Goal: Task Accomplishment & Management: Use online tool/utility

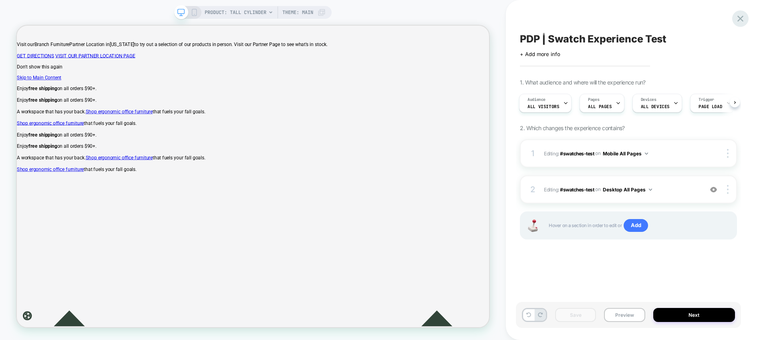
click at [742, 19] on icon at bounding box center [740, 18] width 11 height 11
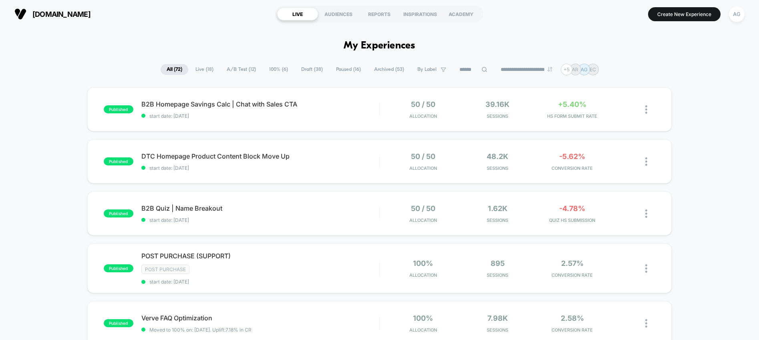
click at [302, 69] on span "Draft ( 38 )" at bounding box center [312, 69] width 34 height 11
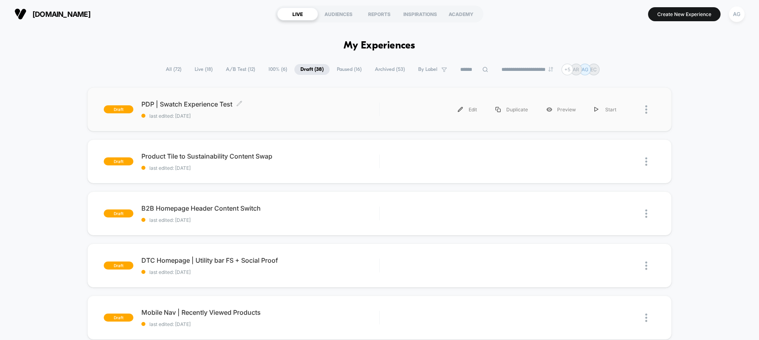
click at [253, 110] on div "PDP | Swatch Experience Test Click to edit experience details Click to edit exp…" at bounding box center [260, 109] width 238 height 19
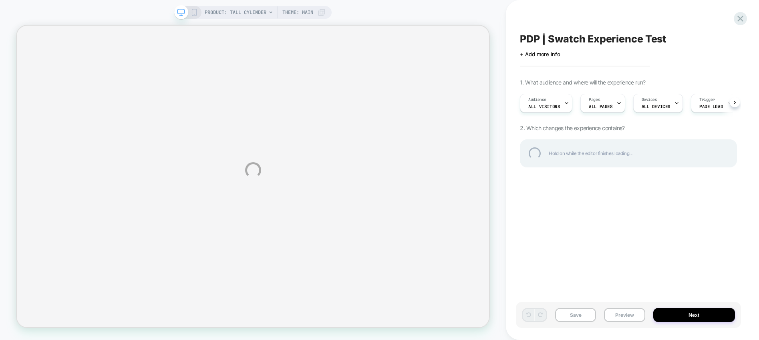
click at [732, 99] on div "PRODUCT: Tall Cylinder PRODUCT: Tall Cylinder Theme: MAIN PDP | Swatch Experien…" at bounding box center [379, 170] width 759 height 340
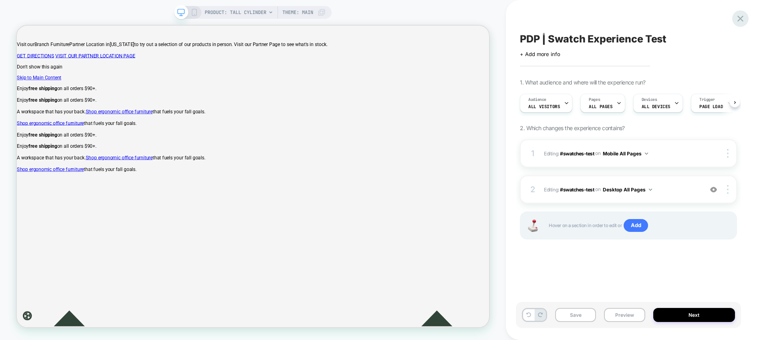
scroll to position [0, 0]
click at [740, 20] on icon at bounding box center [740, 18] width 11 height 11
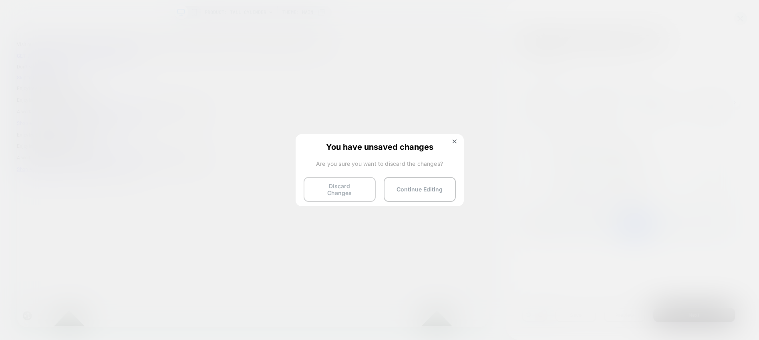
click at [348, 183] on button "Discard Changes" at bounding box center [340, 189] width 72 height 25
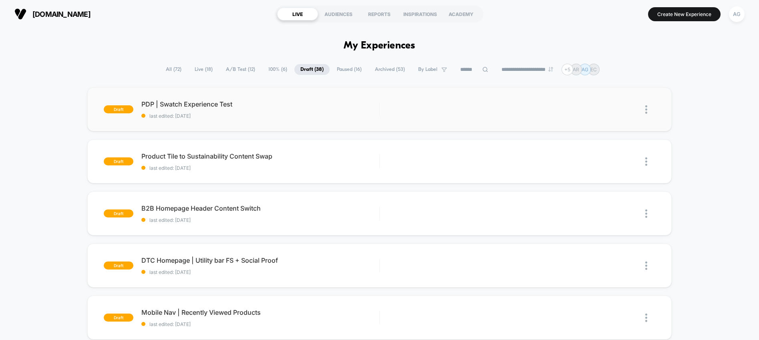
click at [647, 111] on img at bounding box center [646, 109] width 2 height 8
click at [626, 74] on div "Edit" at bounding box center [605, 73] width 72 height 18
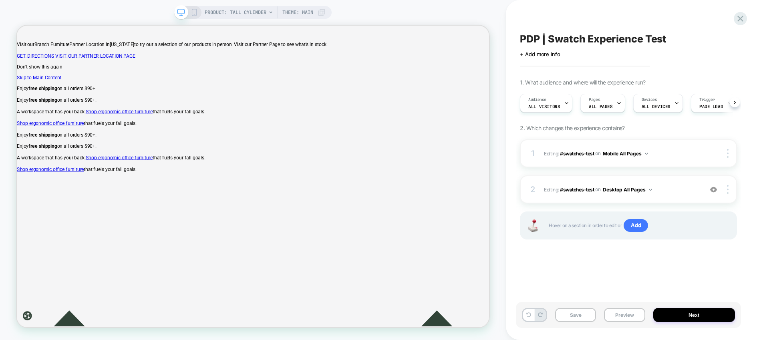
scroll to position [0, 0]
click at [590, 53] on div "+ Add more info" at bounding box center [600, 54] width 160 height 6
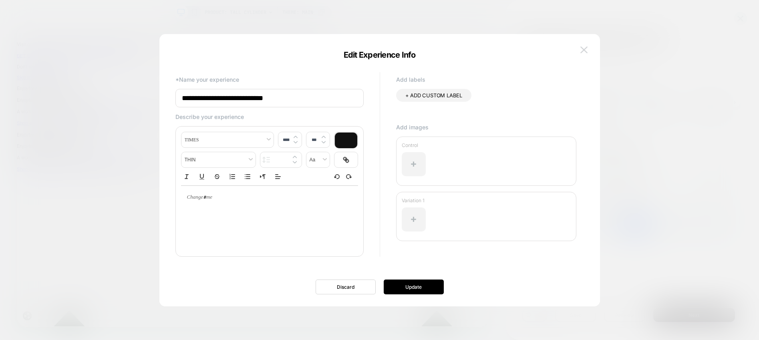
click at [587, 50] on img at bounding box center [583, 49] width 7 height 7
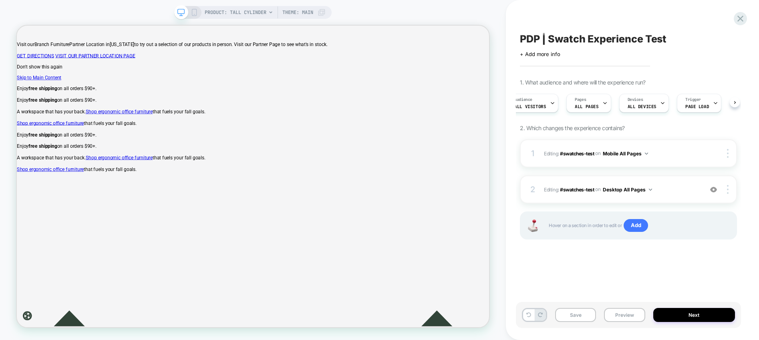
scroll to position [0, 17]
click at [259, 14] on span "PRODUCT: Tall Cylinder" at bounding box center [236, 12] width 62 height 13
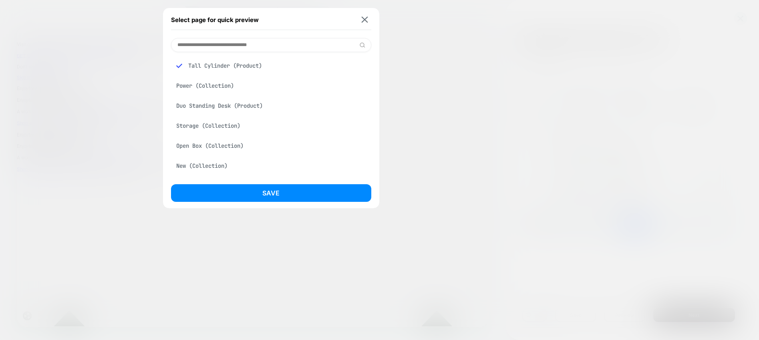
click at [107, 89] on div at bounding box center [379, 170] width 759 height 340
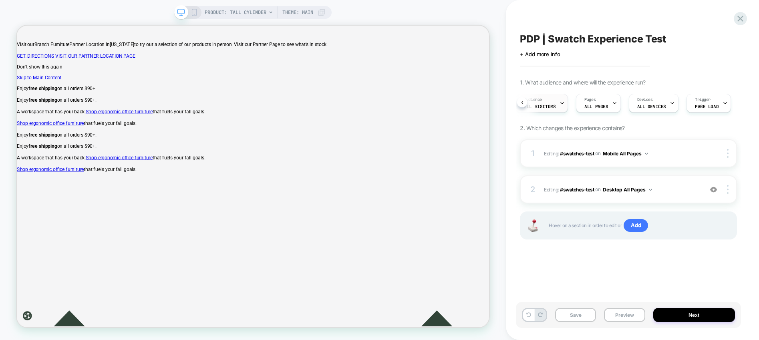
scroll to position [0, 1]
click at [192, 12] on icon at bounding box center [194, 12] width 7 height 7
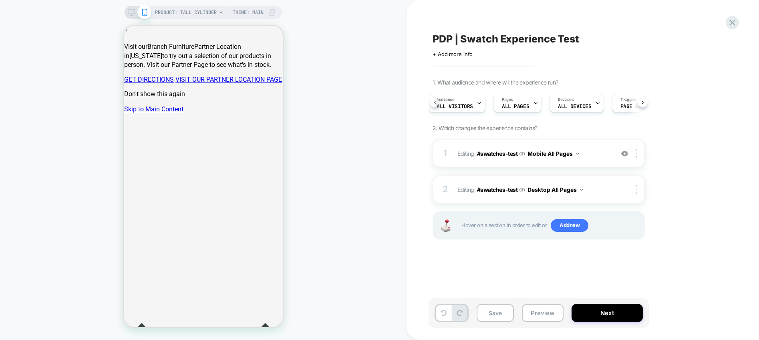
scroll to position [0, 1]
click at [472, 103] on div "Audience All Visitors" at bounding box center [458, 103] width 52 height 18
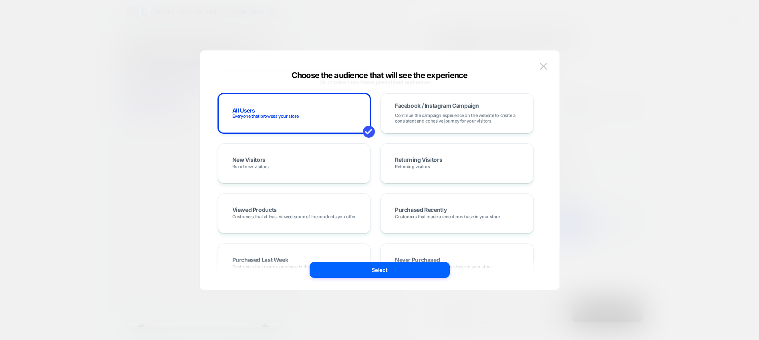
scroll to position [0, 0]
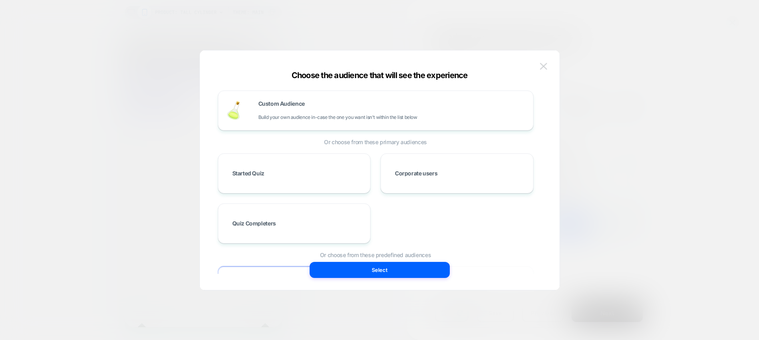
click at [544, 66] on img at bounding box center [543, 66] width 7 height 7
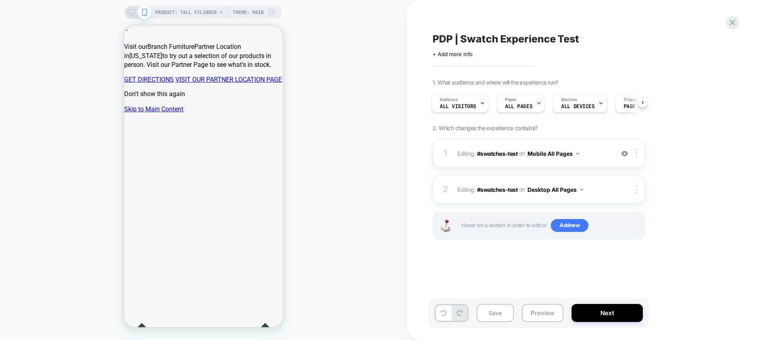
click at [130, 12] on icon at bounding box center [131, 12] width 7 height 7
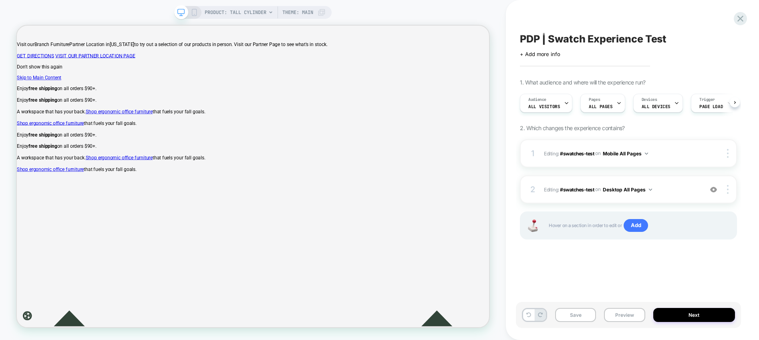
scroll to position [0, 0]
drag, startPoint x: 670, startPoint y: 42, endPoint x: 527, endPoint y: 39, distance: 143.4
click at [527, 39] on div "PDP | Swatch Experience Test" at bounding box center [628, 39] width 217 height 12
drag, startPoint x: 517, startPoint y: 40, endPoint x: 629, endPoint y: 38, distance: 111.3
click at [629, 38] on div "**********" at bounding box center [628, 170] width 225 height 324
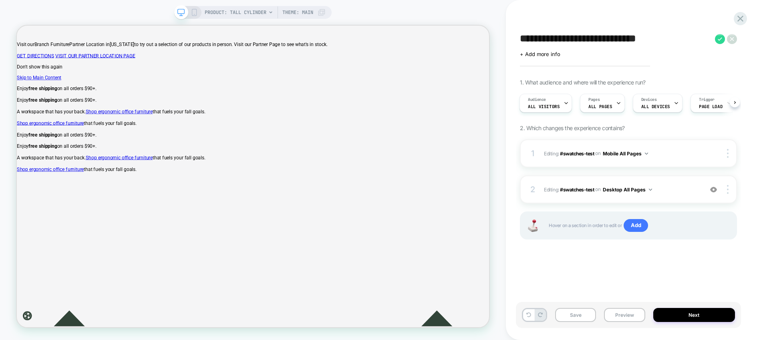
click at [629, 38] on textarea "**********" at bounding box center [615, 39] width 191 height 12
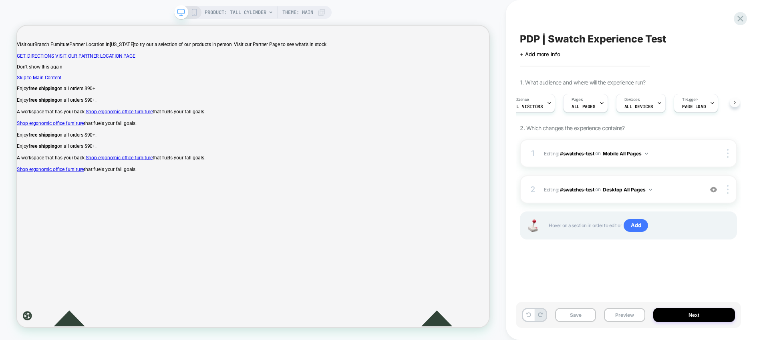
click at [737, 102] on div "PDP | Swatch Experience Test Click to edit experience details + Add more info 1…" at bounding box center [628, 170] width 225 height 324
click at [523, 104] on div "Audience All Visitors" at bounding box center [542, 103] width 48 height 18
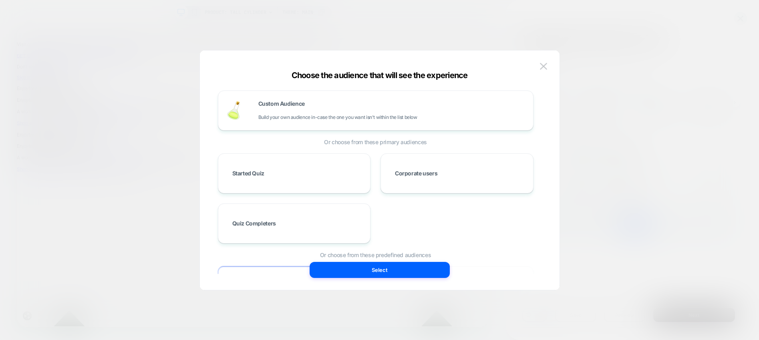
click at [629, 37] on div at bounding box center [379, 170] width 759 height 340
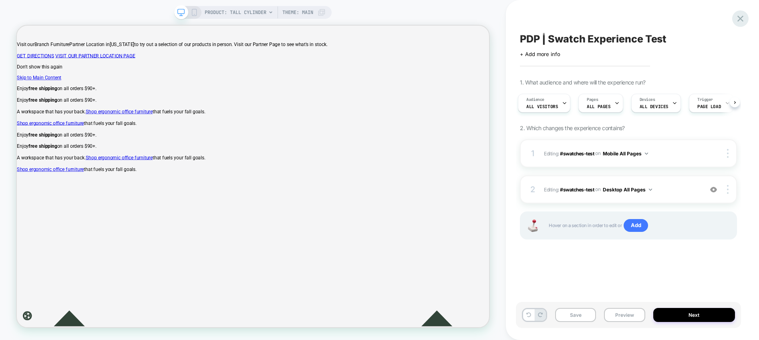
click at [740, 20] on icon at bounding box center [740, 18] width 11 height 11
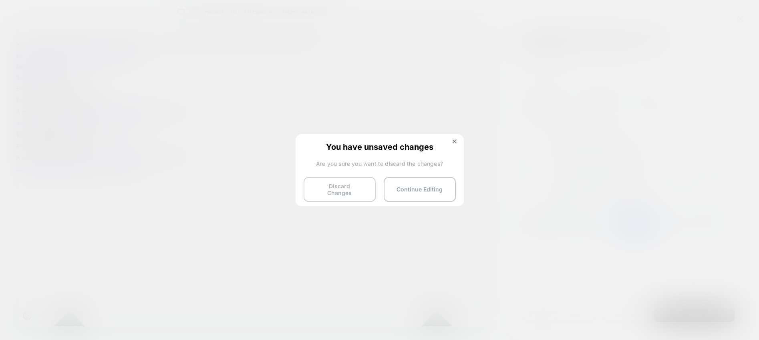
click at [350, 186] on button "Discard Changes" at bounding box center [340, 189] width 72 height 25
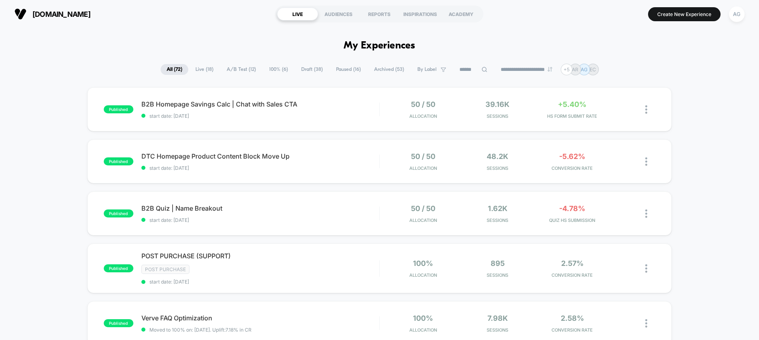
click at [205, 70] on span "Live ( 18 )" at bounding box center [204, 69] width 30 height 11
click at [309, 64] on span "Draft ( 38 )" at bounding box center [312, 69] width 34 height 11
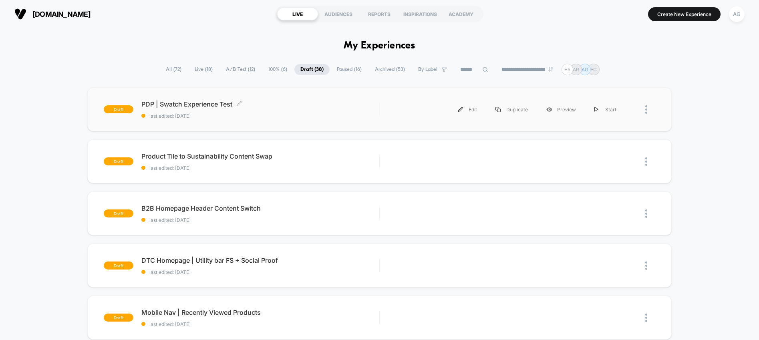
click at [284, 110] on div "PDP | Swatch Experience Test Click to edit experience details Click to edit exp…" at bounding box center [260, 109] width 238 height 19
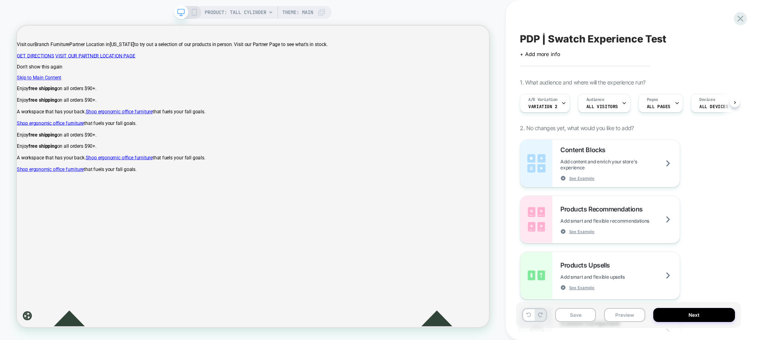
scroll to position [0, 0]
click at [551, 105] on span "Variation 2" at bounding box center [542, 107] width 29 height 6
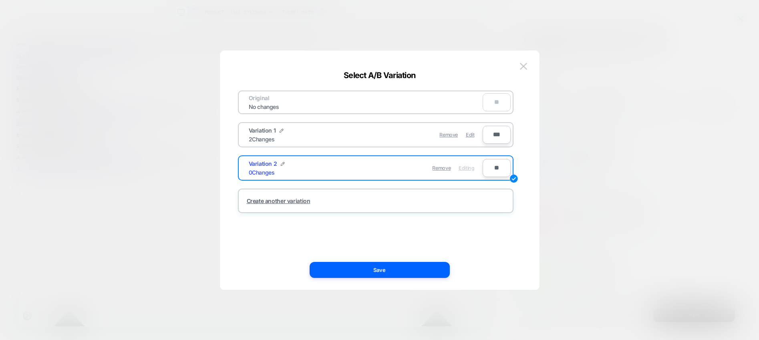
click at [495, 163] on input "**" at bounding box center [497, 168] width 28 height 18
type input "***"
type input "**"
type input "***"
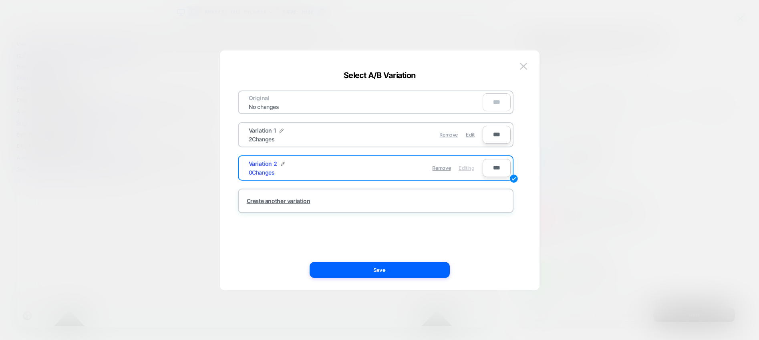
click at [495, 132] on input "***" at bounding box center [497, 135] width 28 height 18
type input "***"
type input "**"
type input "***"
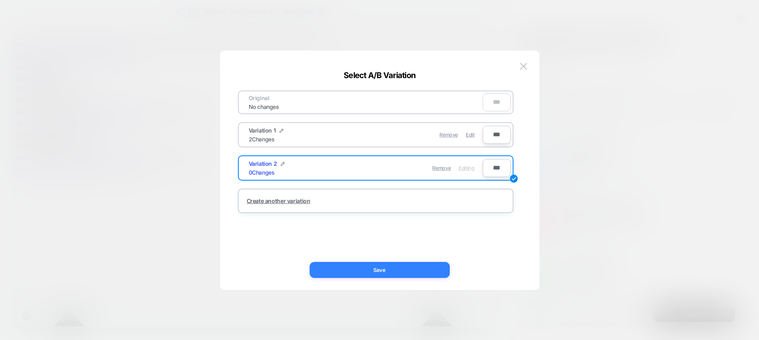
type input "***"
click at [406, 269] on button "Save" at bounding box center [380, 270] width 140 height 16
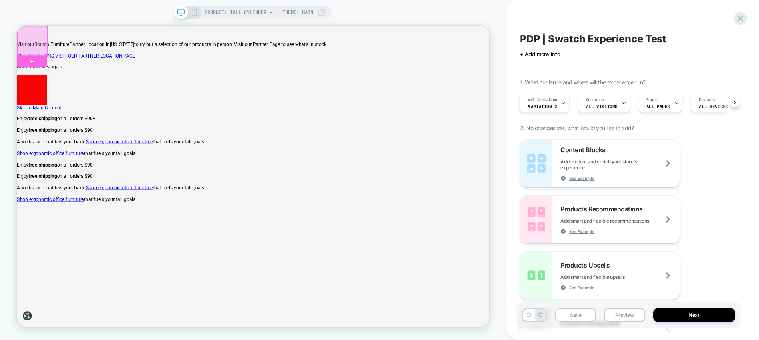
click at [45, 42] on div at bounding box center [38, 46] width 40 height 40
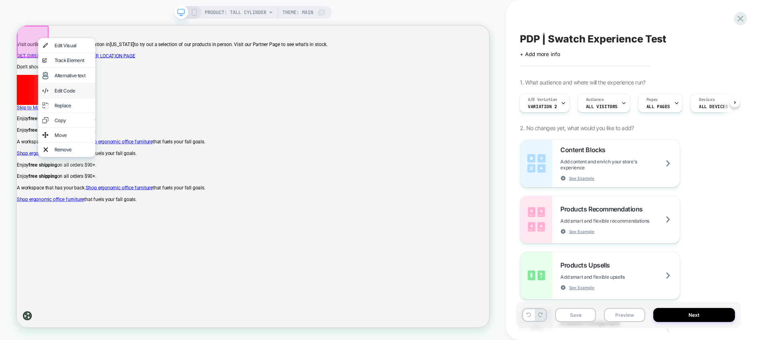
click at [68, 117] on div "Edit Code" at bounding box center [83, 112] width 76 height 19
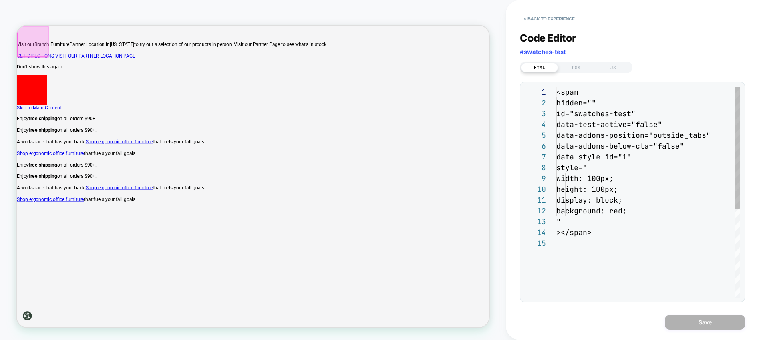
scroll to position [108, 0]
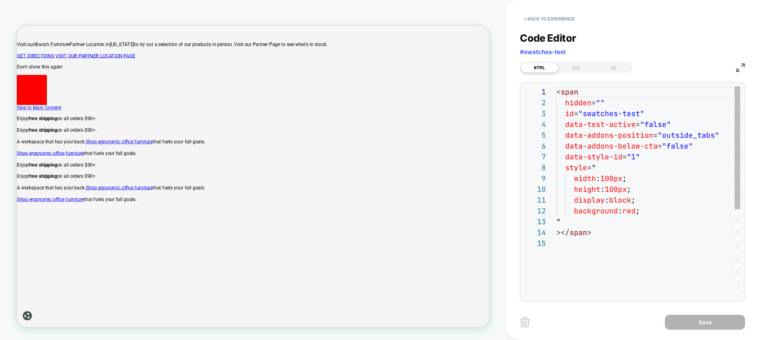
click at [654, 125] on div "< span hidden = "" id = "swatches-test" data-test-active = "false" data-addons-…" at bounding box center [648, 268] width 184 height 362
click at [674, 147] on div "< span hidden = "" id = "swatches-test" data-test-active = "true" data-addons-p…" at bounding box center [648, 268] width 184 height 362
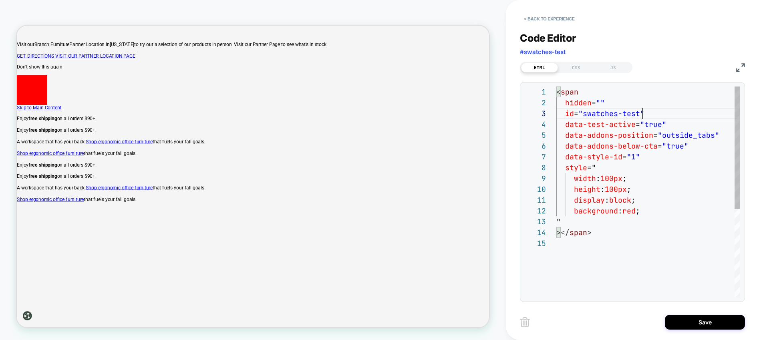
scroll to position [22, 87]
click at [656, 109] on div "< span hidden = "" id = "swatches-test" data-test-active = "true" data-addons-p…" at bounding box center [648, 268] width 184 height 362
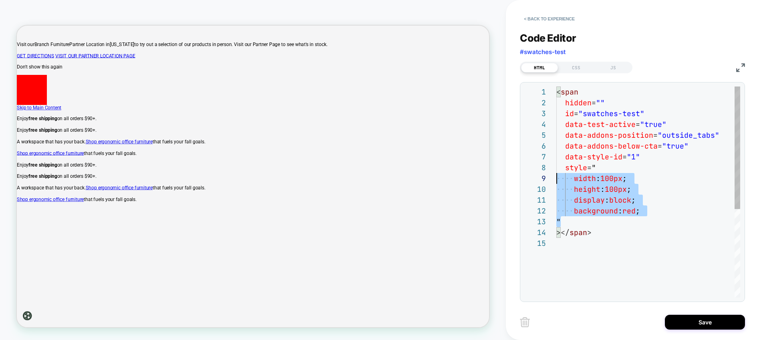
scroll to position [76, 0]
drag, startPoint x: 574, startPoint y: 221, endPoint x: 549, endPoint y: 167, distance: 60.0
click at [556, 166] on div "< span hidden = "" id = "swatches-test" data-test-active = "true" data-addons-p…" at bounding box center [648, 268] width 184 height 362
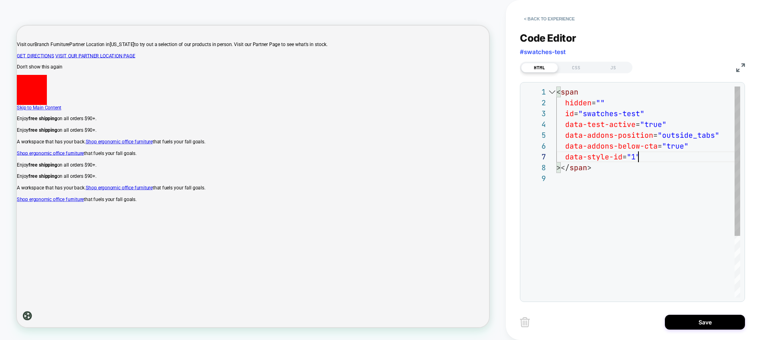
scroll to position [65, 82]
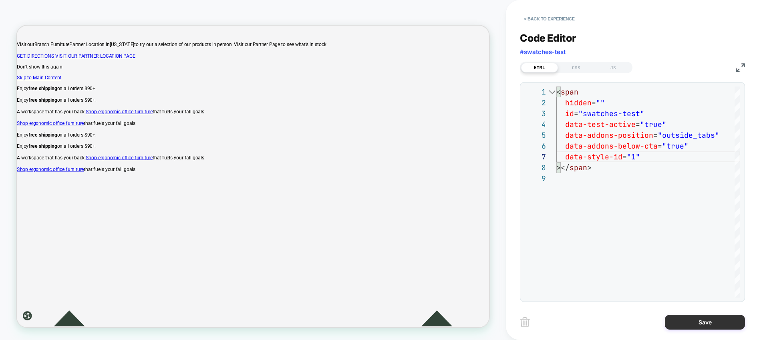
type textarea "**********"
click at [724, 322] on button "Save" at bounding box center [705, 322] width 80 height 15
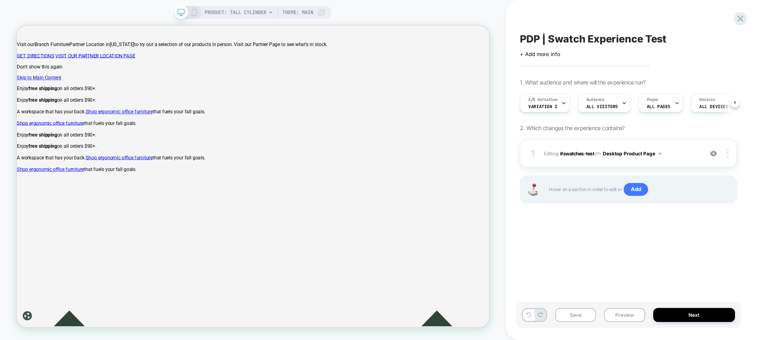
scroll to position [0, 0]
click at [195, 9] on icon at bounding box center [194, 12] width 7 height 7
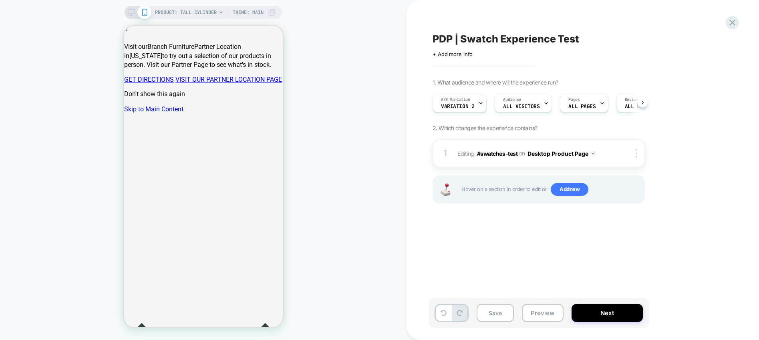
scroll to position [0, 0]
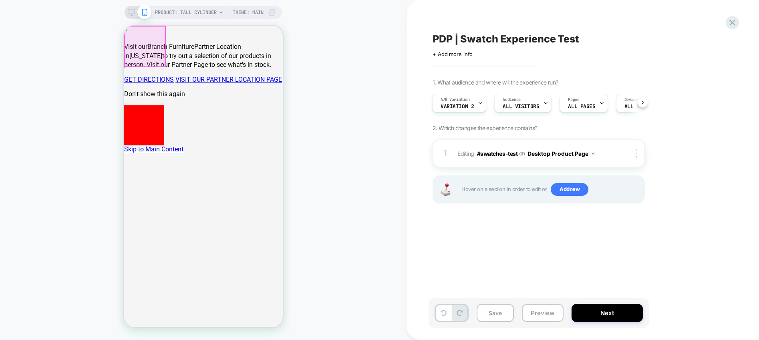
click at [153, 105] on span at bounding box center [144, 125] width 40 height 40
click at [149, 52] on div at bounding box center [145, 46] width 40 height 40
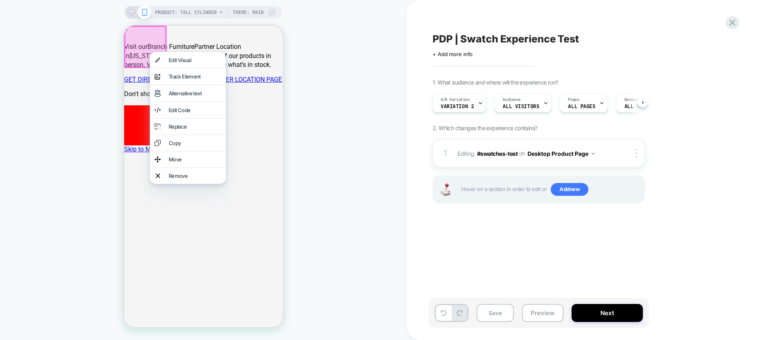
click at [149, 52] on div at bounding box center [187, 52] width 76 height 0
click at [191, 113] on div "Edit Code" at bounding box center [194, 110] width 52 height 6
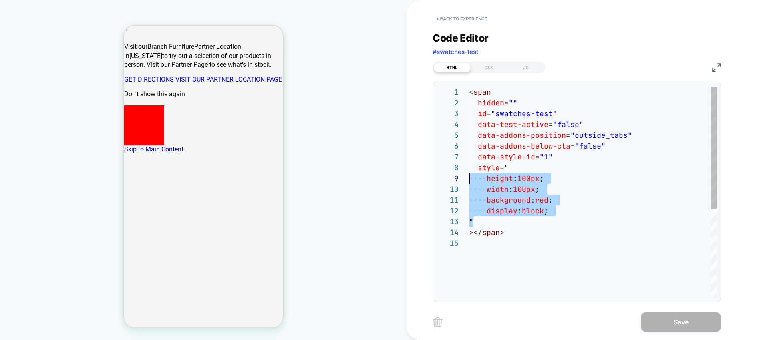
scroll to position [76, 0]
drag, startPoint x: 490, startPoint y: 220, endPoint x: 460, endPoint y: 167, distance: 61.3
click at [469, 167] on div "< span hidden = "" id = "swatches-test" data-test-active = "false" data-addons-…" at bounding box center [592, 268] width 247 height 362
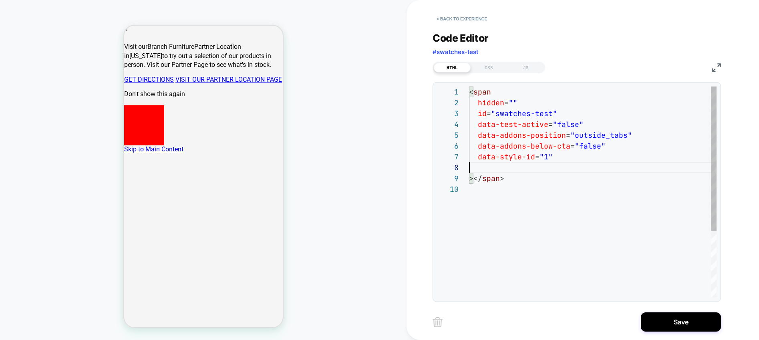
scroll to position [65, 82]
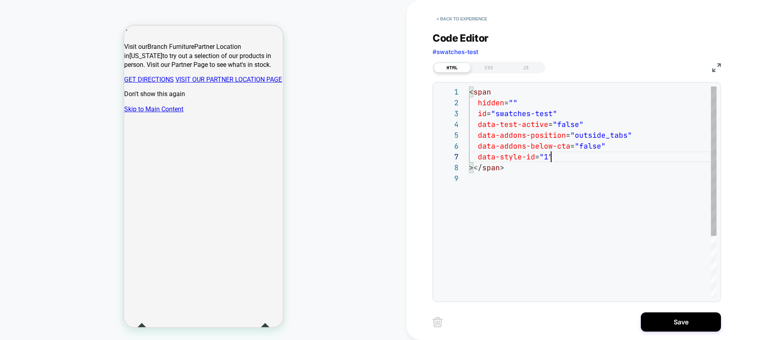
click at [580, 146] on div "< span hidden = "" id = "swatches-test" data-test-active = "false" data-addons-…" at bounding box center [592, 236] width 247 height 298
click at [560, 125] on div "< span hidden = "" id = "swatches-test" data-test-active = "false" data-addons-…" at bounding box center [592, 236] width 247 height 298
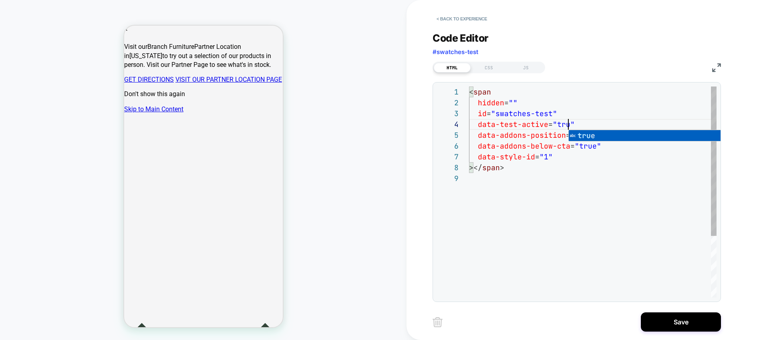
scroll to position [32, 104]
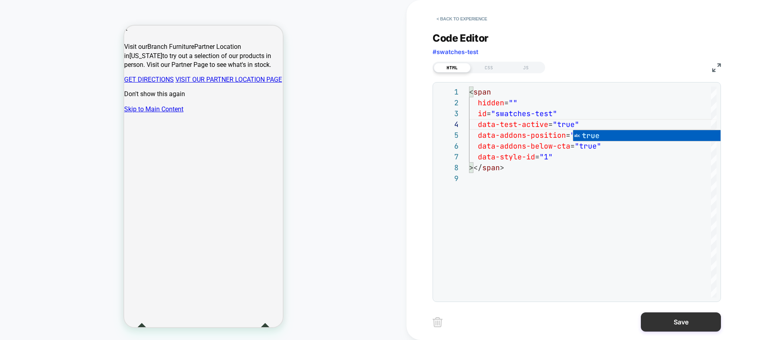
type textarea "**********"
click at [686, 321] on button "Save" at bounding box center [681, 321] width 80 height 19
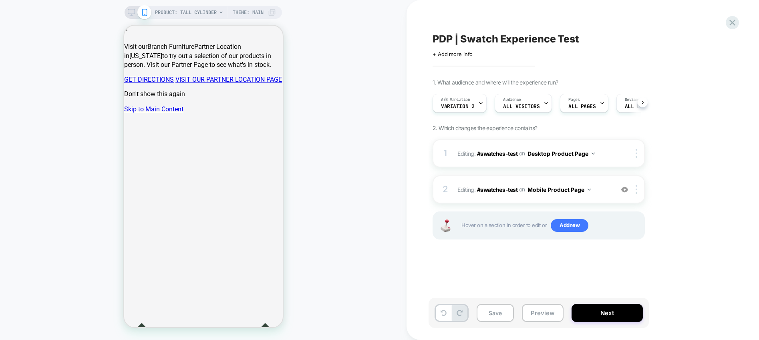
scroll to position [0, 0]
click at [582, 189] on button "Mobile Product Page" at bounding box center [558, 190] width 63 height 12
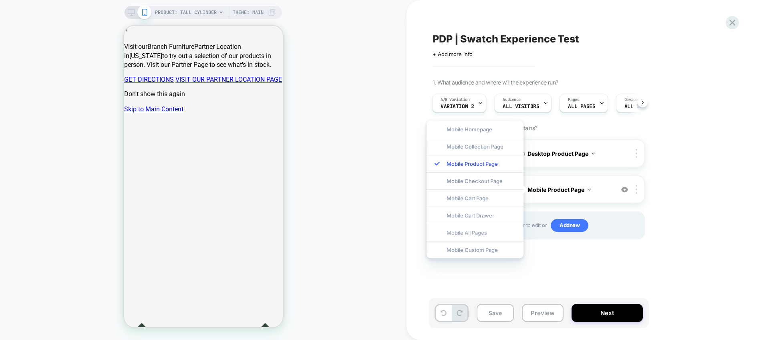
click at [501, 235] on div "Mobile All Pages" at bounding box center [475, 232] width 97 height 17
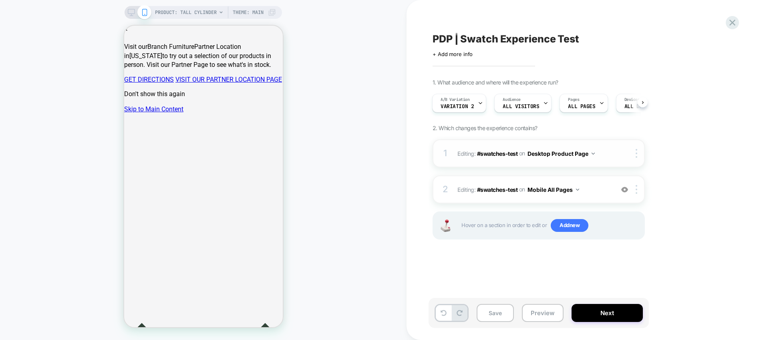
click at [568, 155] on button "Desktop Product Page" at bounding box center [560, 154] width 67 height 12
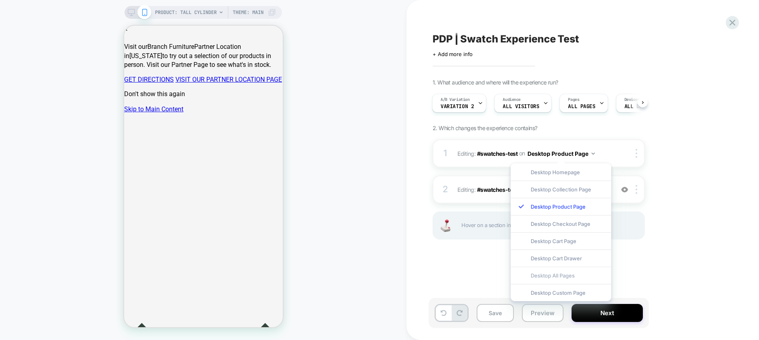
click at [569, 278] on div "Desktop All Pages" at bounding box center [561, 275] width 101 height 17
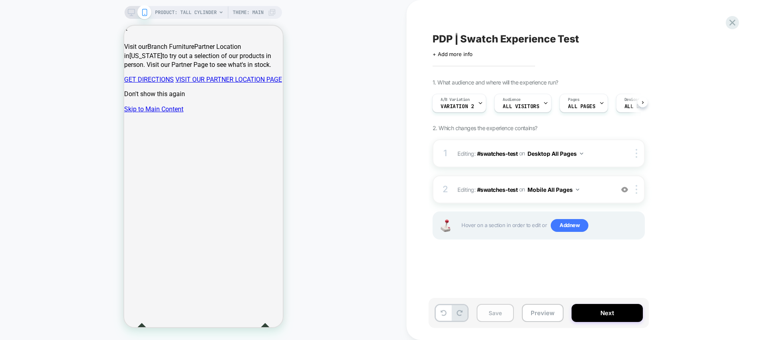
click at [509, 315] on button "Save" at bounding box center [495, 313] width 37 height 18
click at [542, 314] on button "Preview" at bounding box center [543, 313] width 42 height 18
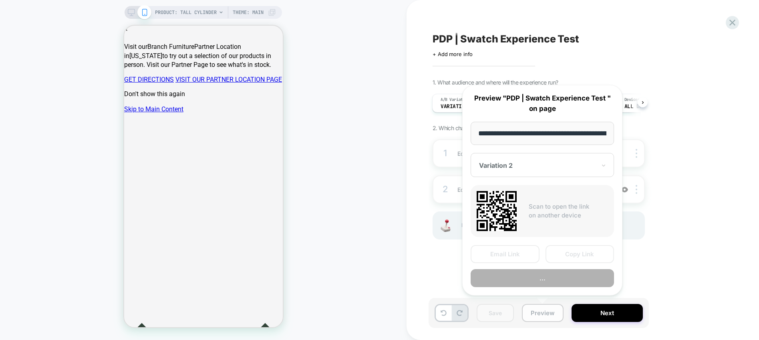
scroll to position [0, 110]
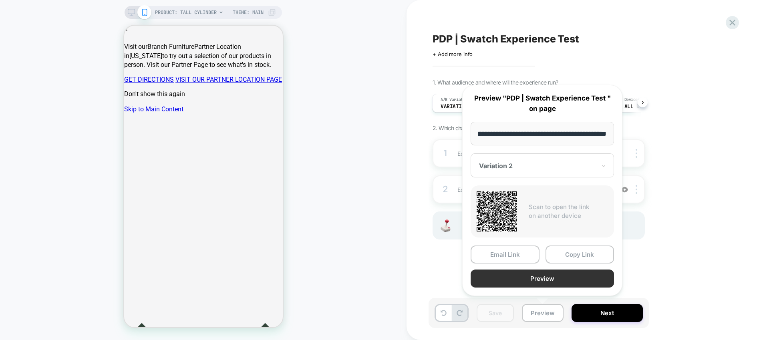
click at [542, 276] on button "Preview" at bounding box center [542, 279] width 143 height 18
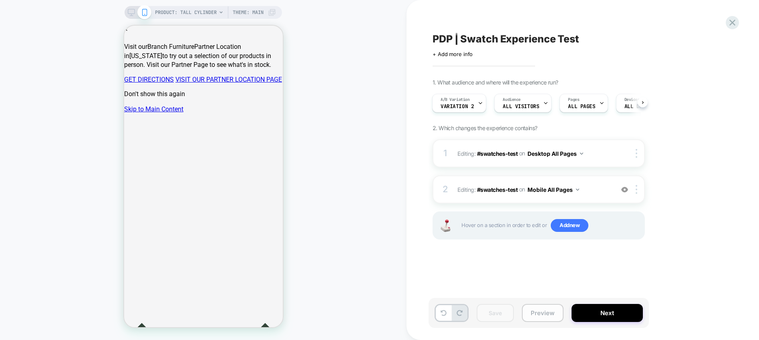
click at [545, 310] on button "Preview" at bounding box center [543, 313] width 42 height 18
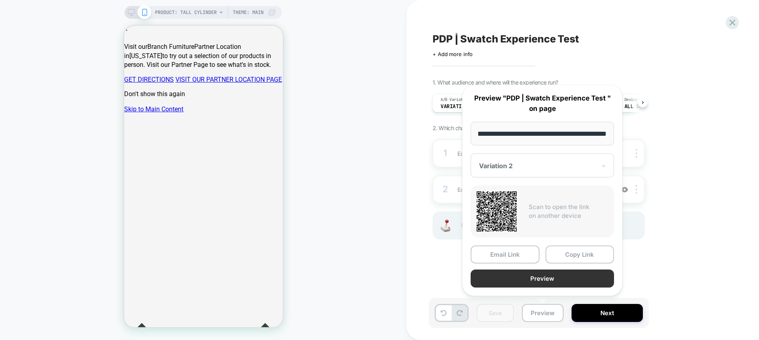
click at [539, 278] on button "Preview" at bounding box center [542, 279] width 143 height 18
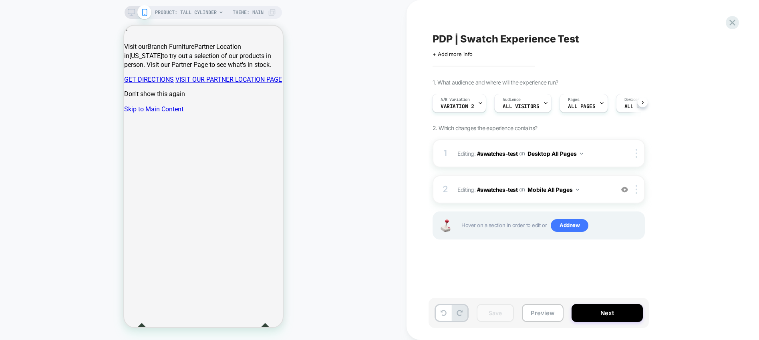
scroll to position [0, 0]
click at [544, 314] on button "Preview" at bounding box center [543, 313] width 42 height 18
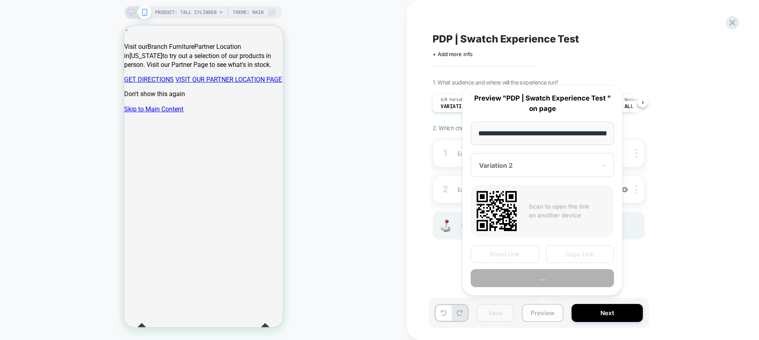
scroll to position [0, 110]
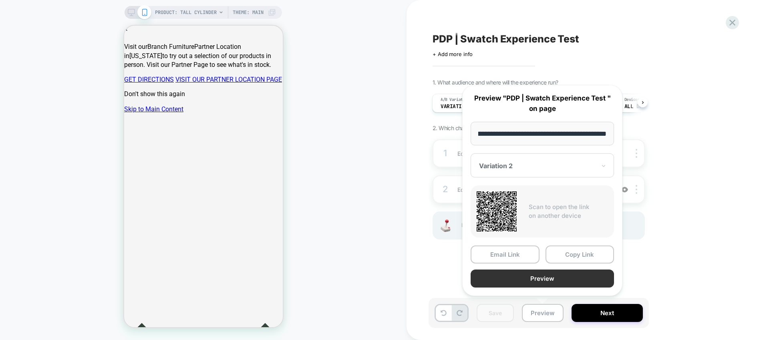
click at [557, 274] on button "Preview" at bounding box center [542, 279] width 143 height 18
